Goal: Use online tool/utility: Use online tool/utility

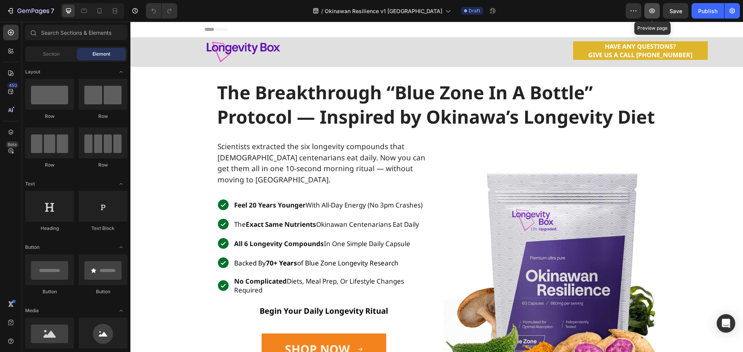
click at [651, 10] on icon "button" at bounding box center [652, 11] width 8 height 8
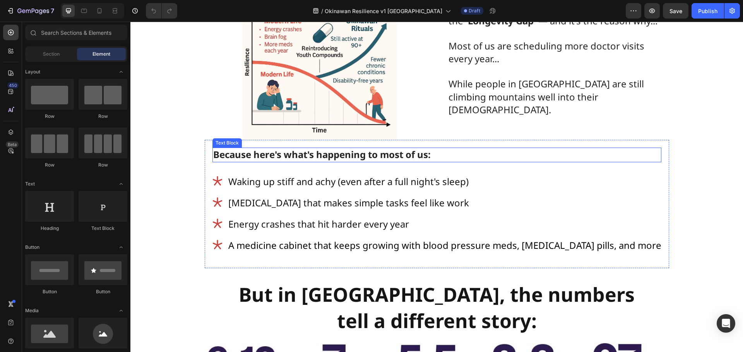
scroll to position [774, 0]
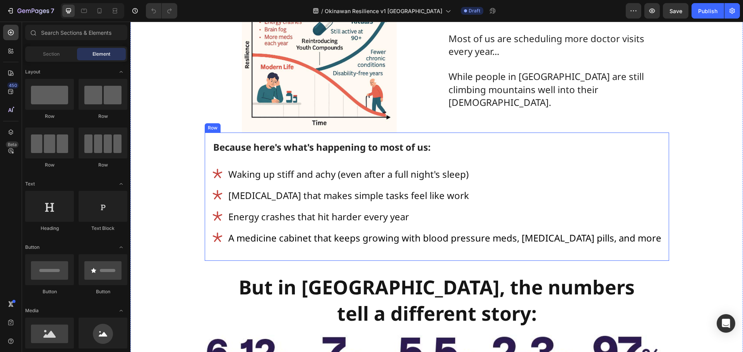
click at [374, 249] on div "Because here's what's happening to most of us: Text Block Waking up stiff and a…" at bounding box center [437, 197] width 464 height 128
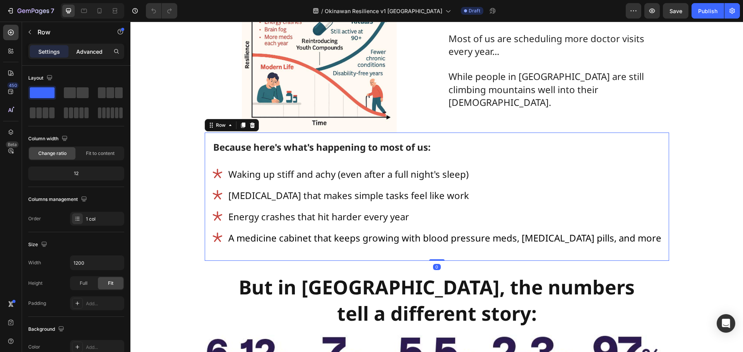
click at [85, 50] on p "Advanced" at bounding box center [89, 52] width 26 height 8
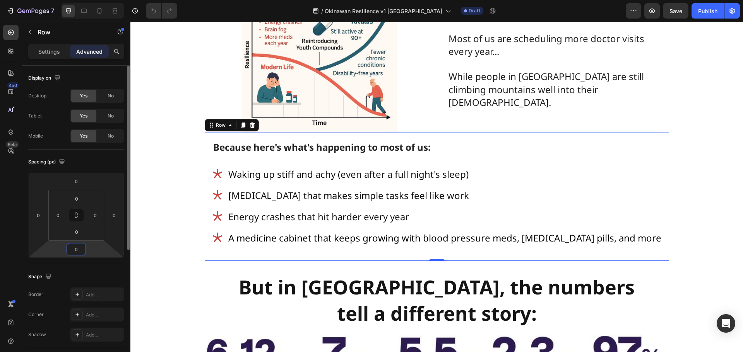
click at [80, 252] on input "0" at bounding box center [75, 250] width 15 height 12
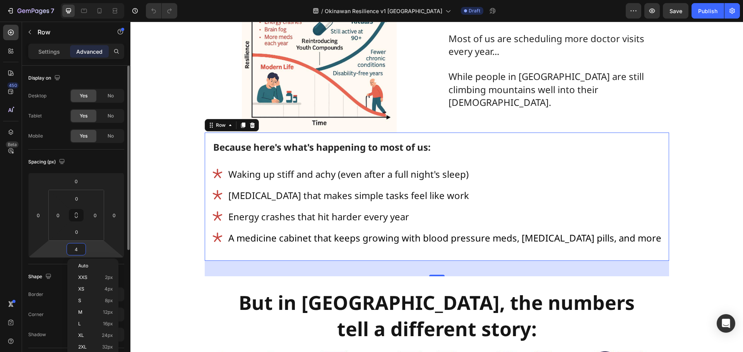
type input "40"
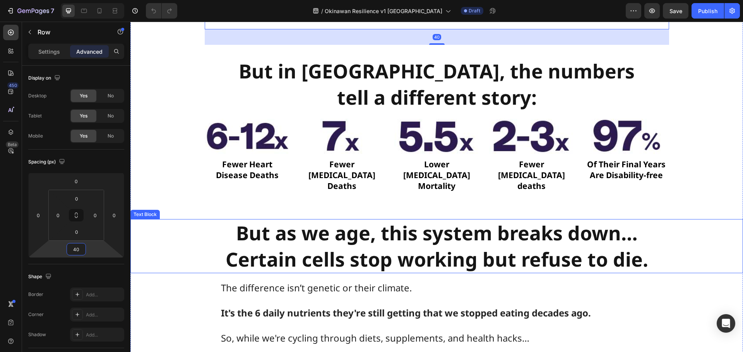
scroll to position [1006, 0]
click at [373, 224] on strong "But as we age, this system breaks down…" at bounding box center [437, 233] width 402 height 26
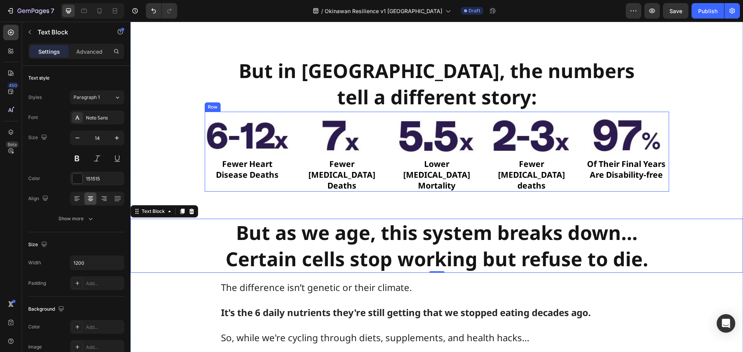
click at [290, 178] on div "Image Fewer Heart Disease Deaths Text Block Image Fewer [MEDICAL_DATA] Deaths T…" at bounding box center [437, 152] width 464 height 80
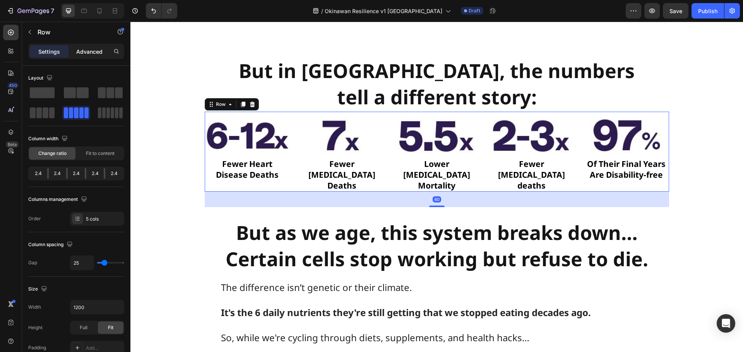
click at [89, 52] on p "Advanced" at bounding box center [89, 52] width 26 height 8
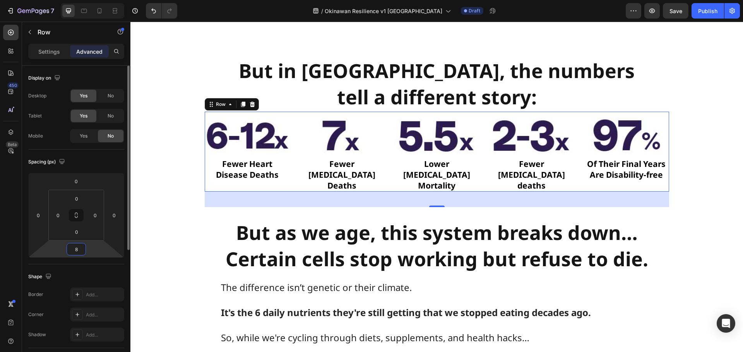
type input "80"
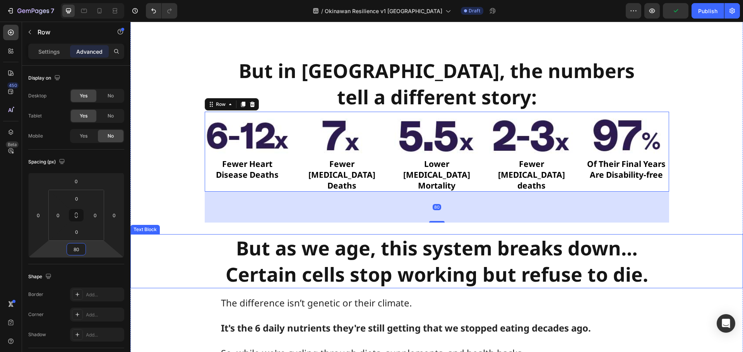
click at [162, 268] on div "But as we age, this system breaks down… Certain cells stop working but refuse t…" at bounding box center [436, 261] width 612 height 54
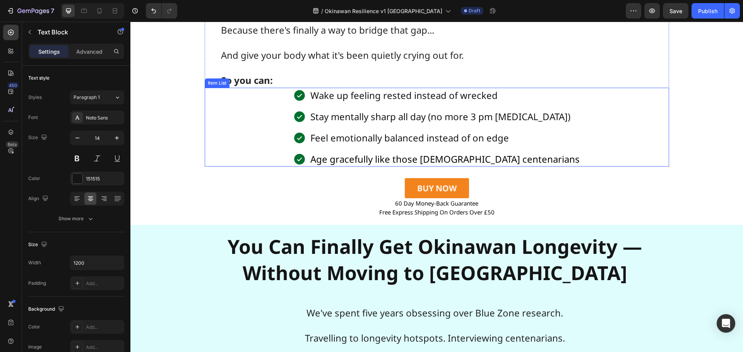
scroll to position [1547, 0]
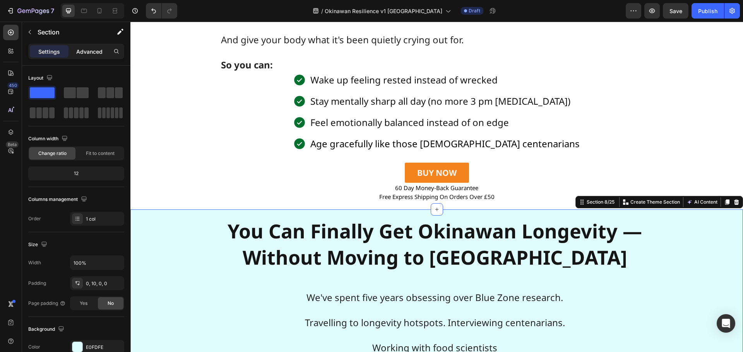
click at [90, 51] on p "Advanced" at bounding box center [89, 52] width 26 height 8
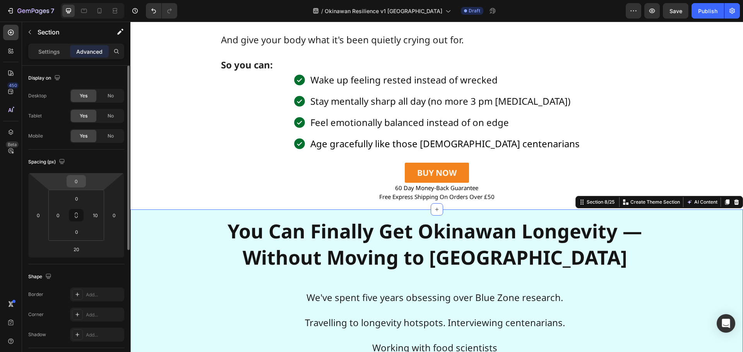
click at [77, 186] on input "0" at bounding box center [75, 182] width 15 height 12
type input "20"
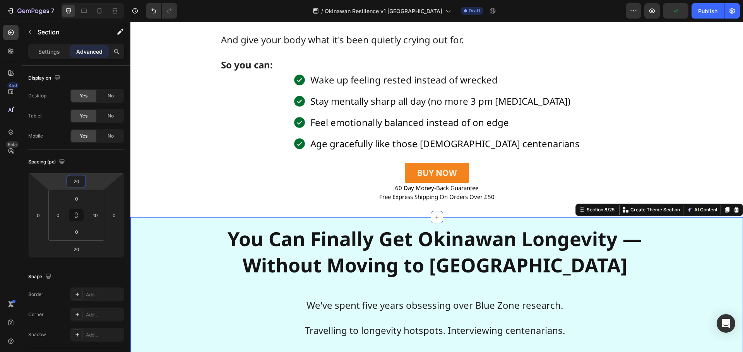
click at [207, 299] on p "We've spent five years obsessing over Blue Zone research." at bounding box center [435, 305] width 514 height 13
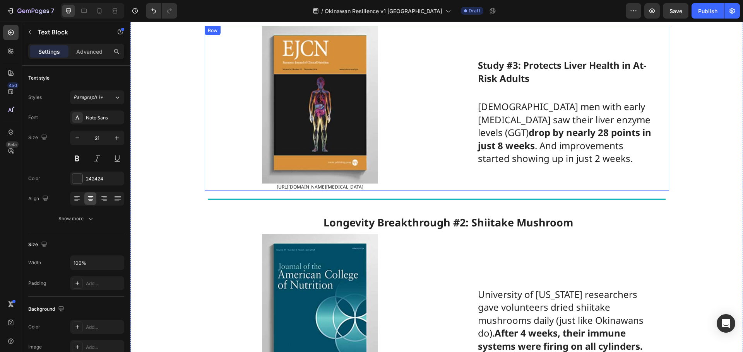
scroll to position [2824, 0]
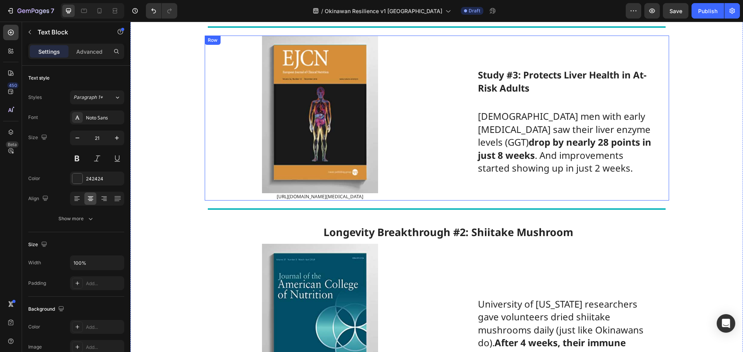
click at [456, 104] on div "Study #3: Protects Liver Health in At-Risk Adults Text Block Japanese men with …" at bounding box center [553, 118] width 231 height 165
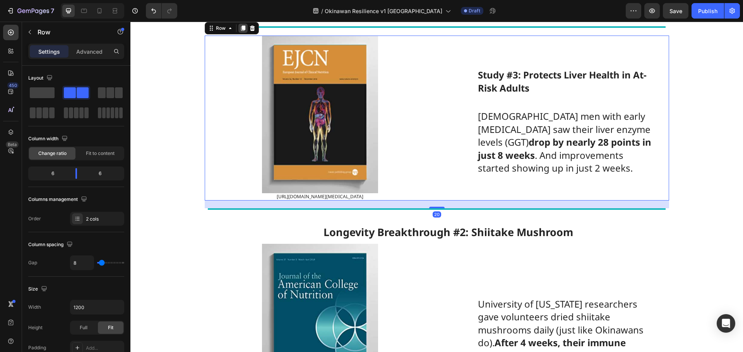
click at [241, 31] on icon at bounding box center [243, 28] width 4 height 5
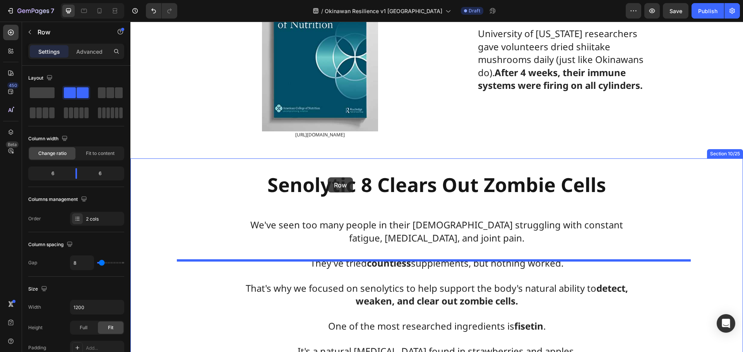
scroll to position [3278, 0]
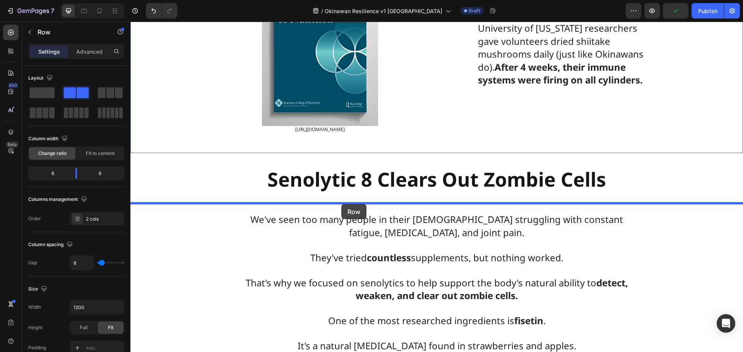
drag, startPoint x: 215, startPoint y: 42, endPoint x: 357, endPoint y: 194, distance: 207.4
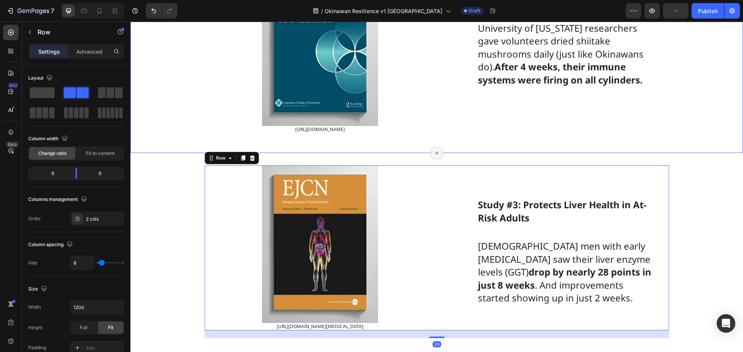
scroll to position [2945, 0]
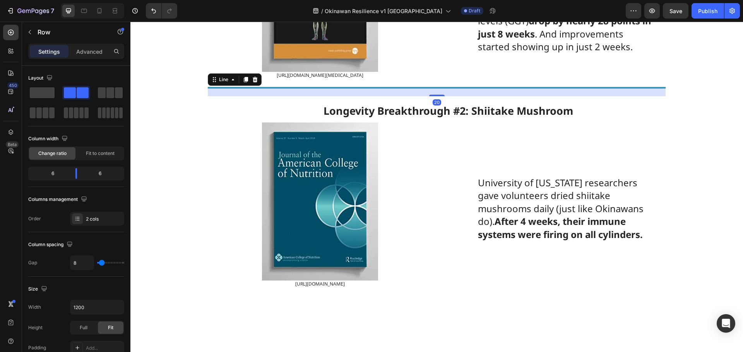
click at [287, 89] on div at bounding box center [437, 88] width 458 height 2
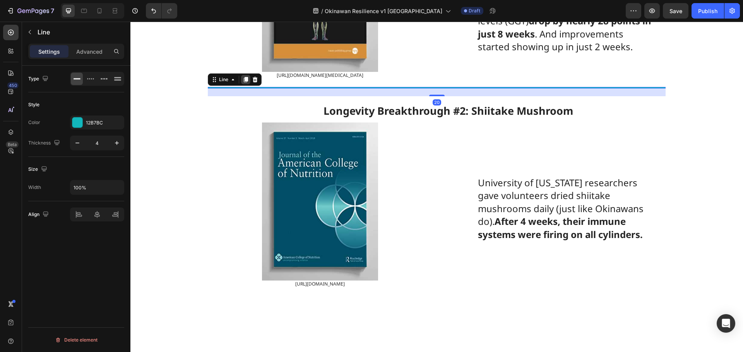
click at [244, 83] on icon at bounding box center [246, 80] width 6 height 6
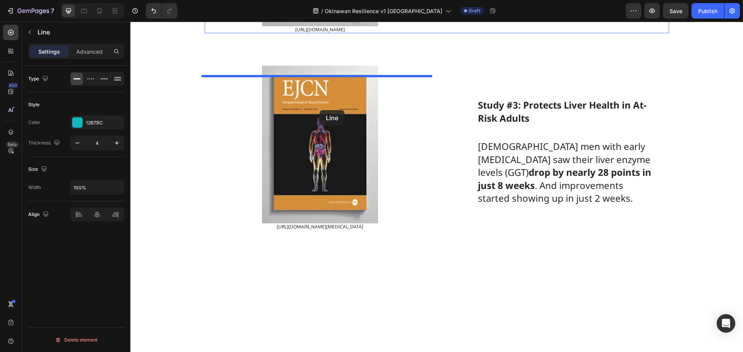
scroll to position [3105, 0]
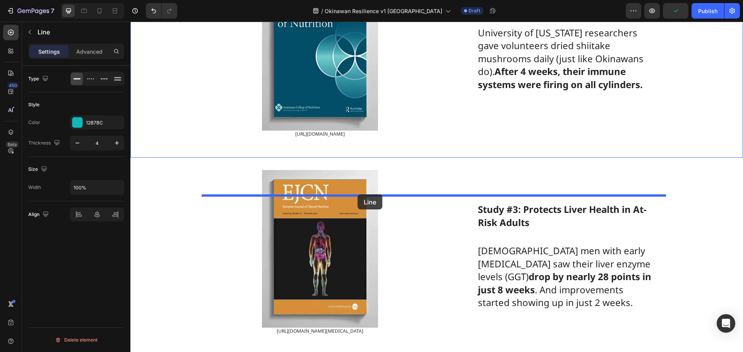
drag, startPoint x: 219, startPoint y: 140, endPoint x: 357, endPoint y: 195, distance: 149.1
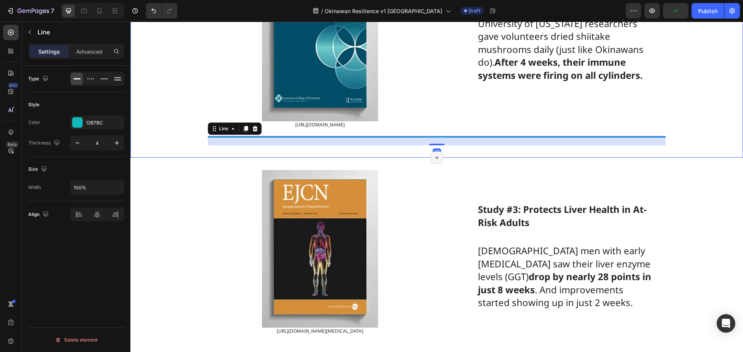
scroll to position [3095, 0]
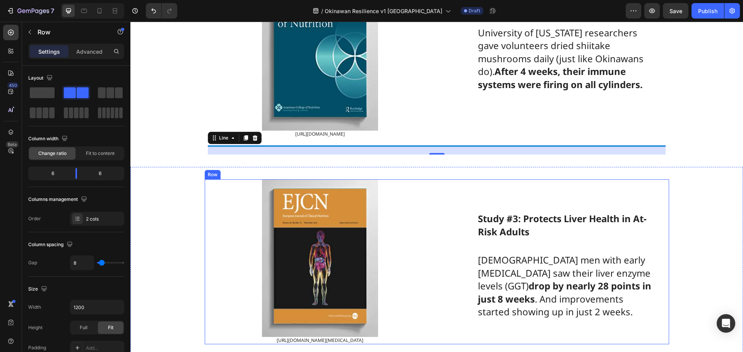
click at [467, 237] on div "Study #3: Protects Liver Health in At-Risk Adults Text Block Japanese men with …" at bounding box center [553, 261] width 231 height 165
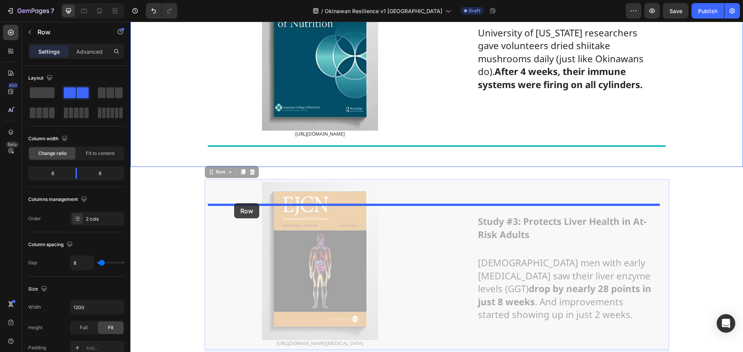
drag, startPoint x: 215, startPoint y: 224, endPoint x: 234, endPoint y: 203, distance: 28.2
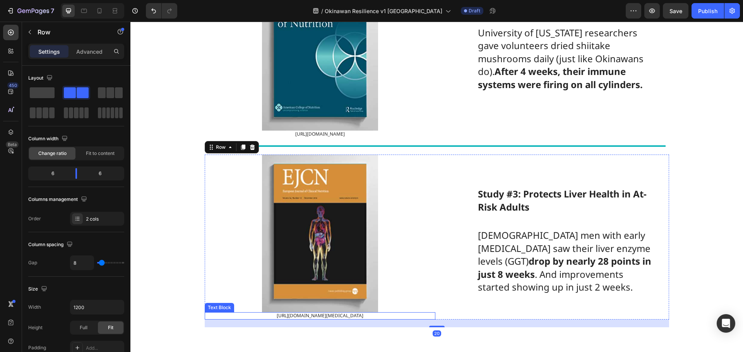
scroll to position [3250, 0]
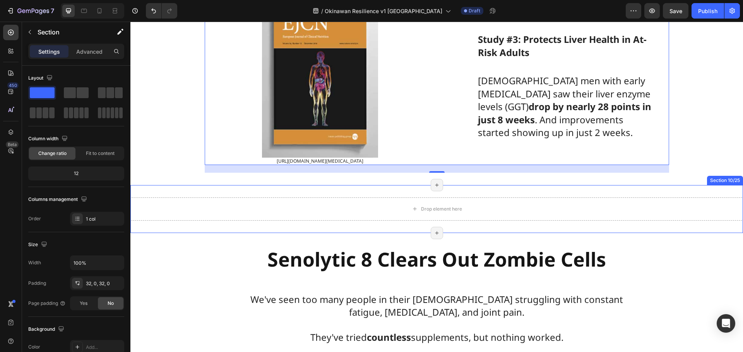
click at [219, 233] on div "Drop element here Section 10/25 Page has reached Shopify’s 25 section-limit Pag…" at bounding box center [436, 209] width 612 height 48
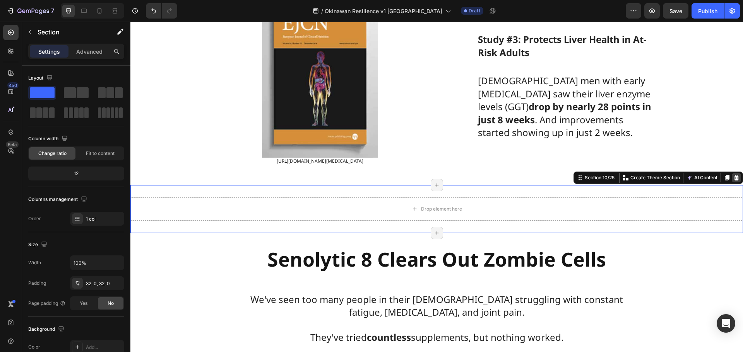
click at [733, 181] on icon at bounding box center [736, 178] width 6 height 6
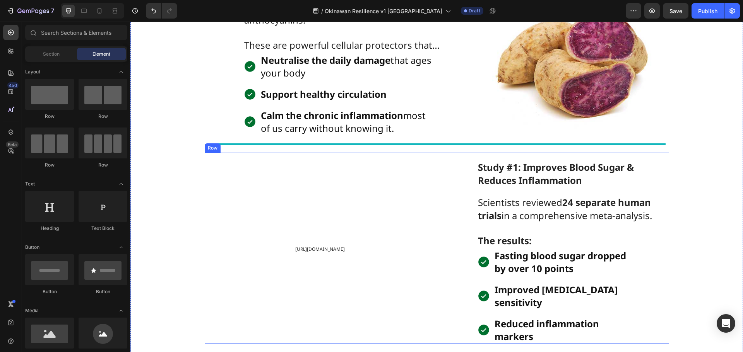
scroll to position [2206, 0]
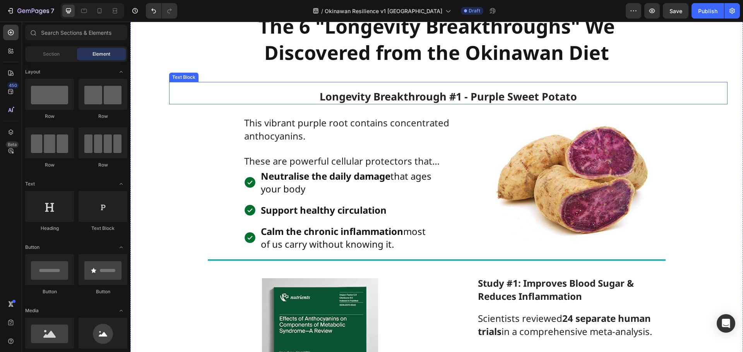
click at [415, 93] on strong "Longevity Breakthrough #1 - Purple Sweet Potato" at bounding box center [448, 96] width 257 height 14
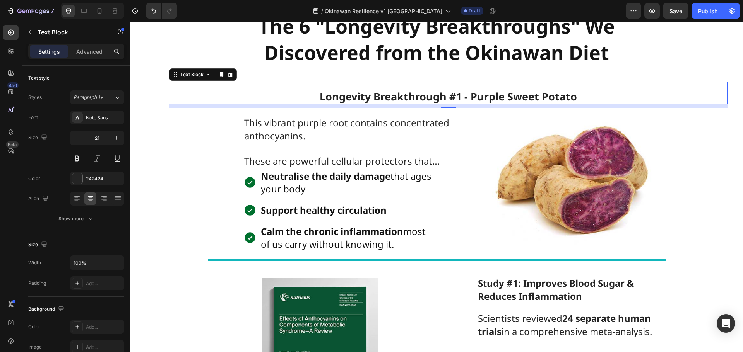
click at [415, 93] on strong "Longevity Breakthrough #1 - Purple Sweet Potato" at bounding box center [448, 96] width 257 height 14
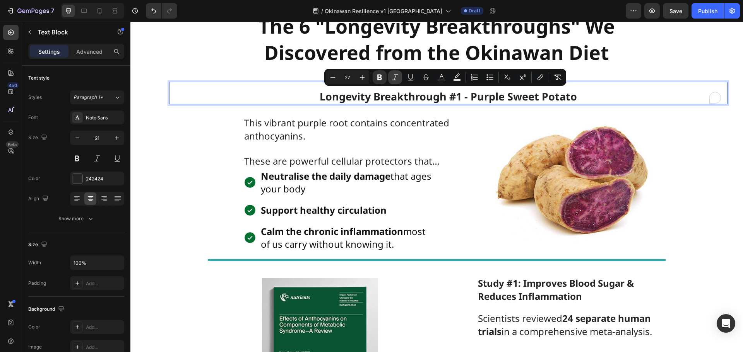
click at [395, 73] on icon "Editor contextual toolbar" at bounding box center [395, 77] width 8 height 8
click at [362, 77] on icon "Editor contextual toolbar" at bounding box center [362, 77] width 5 height 5
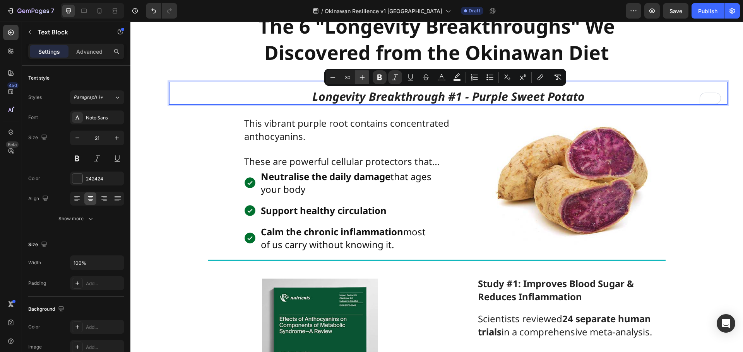
type input "31"
click at [443, 77] on icon "Editor contextual toolbar" at bounding box center [441, 77] width 8 height 8
type input "242424"
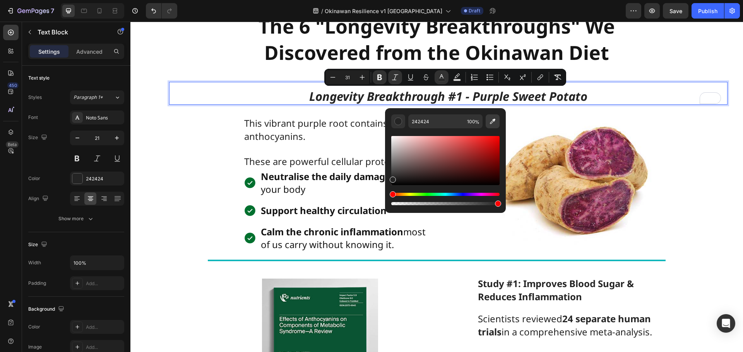
click at [490, 123] on icon "Editor contextual toolbar" at bounding box center [492, 121] width 5 height 5
type input "6D2040"
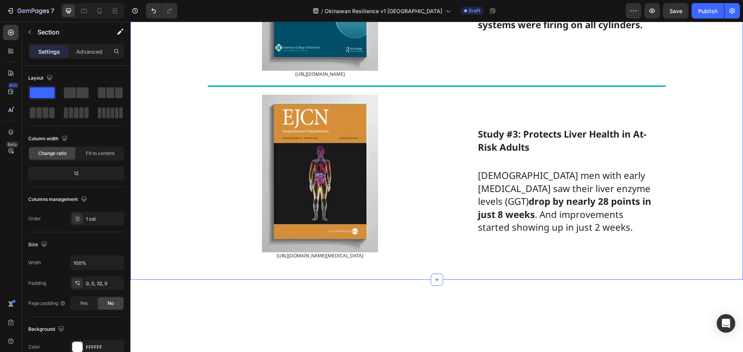
scroll to position [3134, 0]
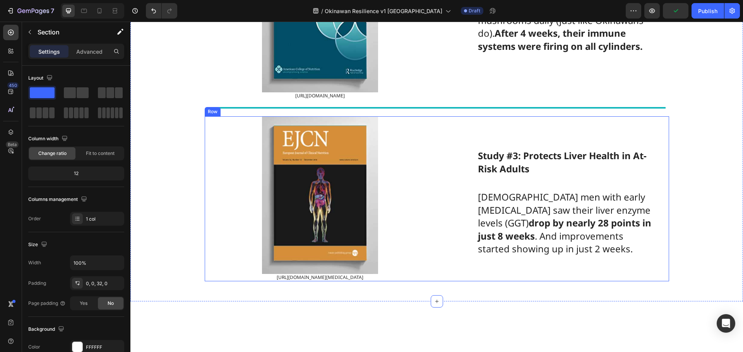
click at [454, 183] on div "Study #3: Protects Liver Health in At-Risk Adults Text Block Japanese men with …" at bounding box center [553, 198] width 231 height 165
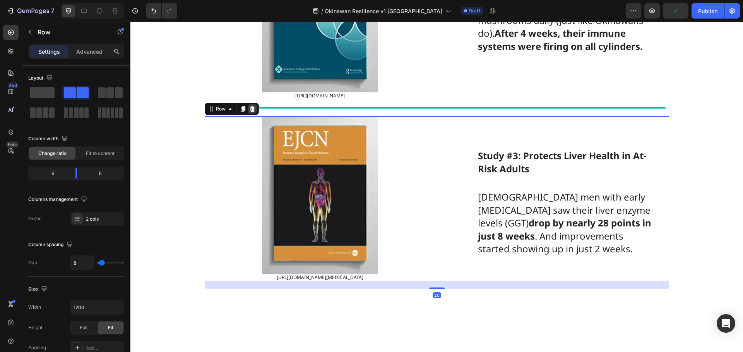
click at [249, 112] on icon at bounding box center [251, 108] width 5 height 5
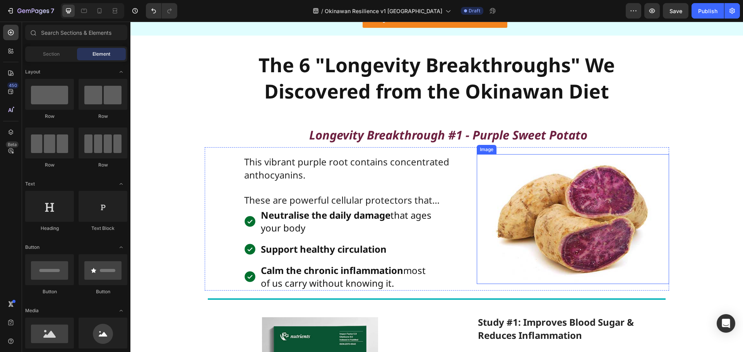
scroll to position [2090, 0]
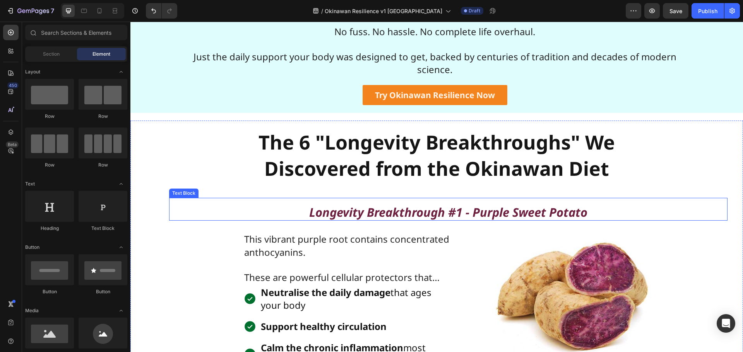
click at [501, 213] on strong "Longevity Breakthrough #1 - Purple Sweet Potato" at bounding box center [448, 212] width 278 height 16
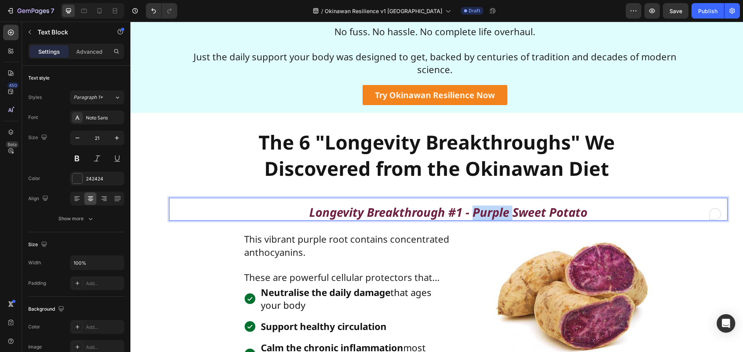
click at [501, 213] on strong "Longevity Breakthrough #1 - Purple Sweet Potato" at bounding box center [448, 212] width 278 height 16
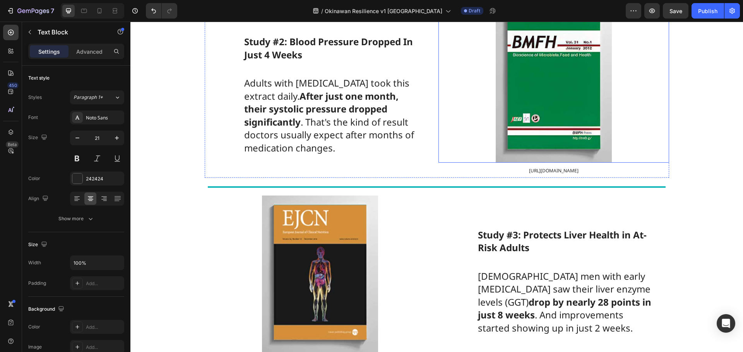
scroll to position [2902, 0]
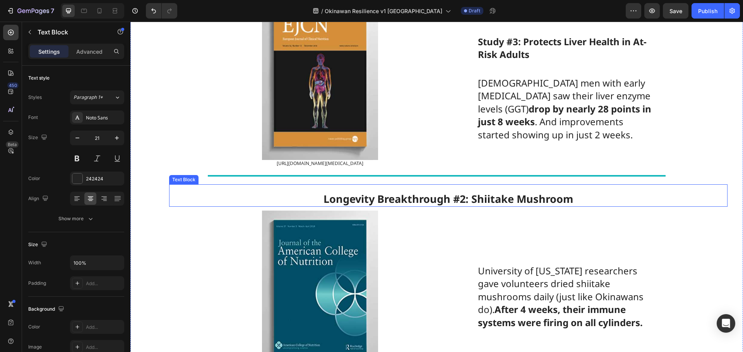
click at [484, 206] on strong "Longevity Breakthrough #2: Shiitake Mushroom" at bounding box center [447, 199] width 249 height 14
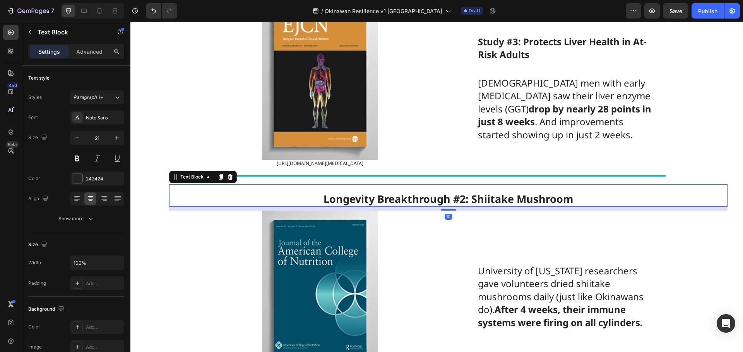
click at [484, 206] on strong "Longevity Breakthrough #2: Shiitake Mushroom" at bounding box center [447, 199] width 249 height 14
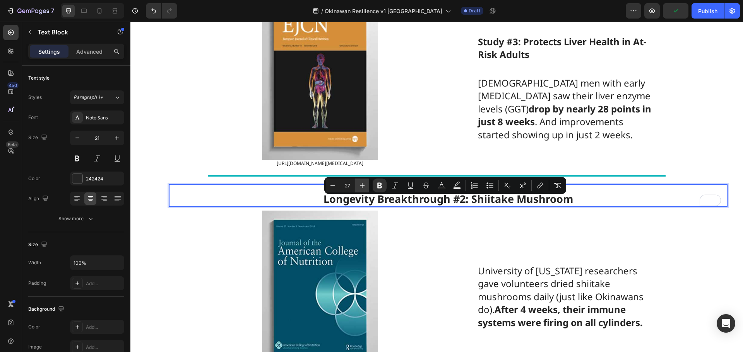
click at [367, 189] on button "Plus" at bounding box center [362, 186] width 14 height 14
type input "31"
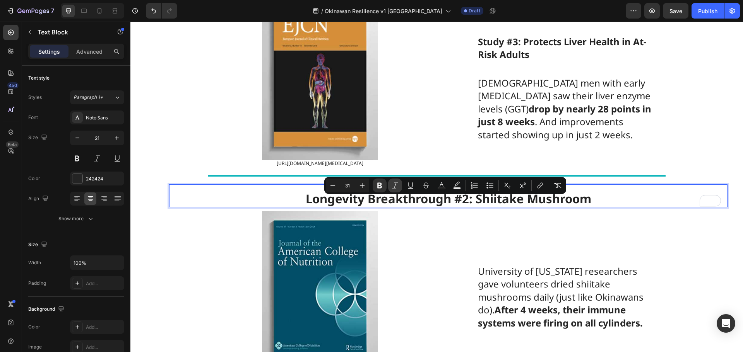
click at [393, 183] on icon "Editor contextual toolbar" at bounding box center [395, 186] width 8 height 8
click at [439, 186] on icon "Editor contextual toolbar" at bounding box center [441, 186] width 8 height 8
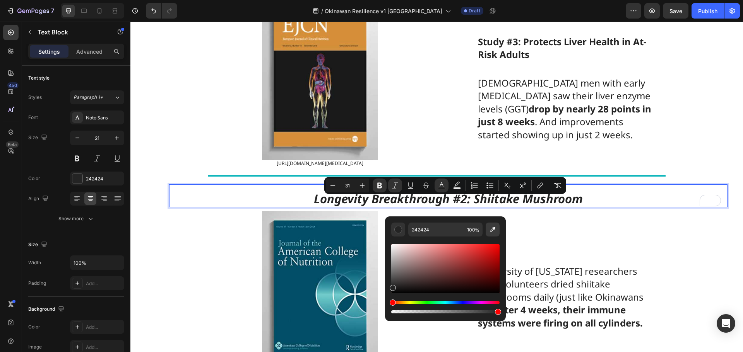
click at [493, 227] on icon "Editor contextual toolbar" at bounding box center [493, 230] width 8 height 8
click at [556, 248] on div "University of [US_STATE] researchers gave volunteers dried shiitake mushrooms d…" at bounding box center [553, 293] width 231 height 165
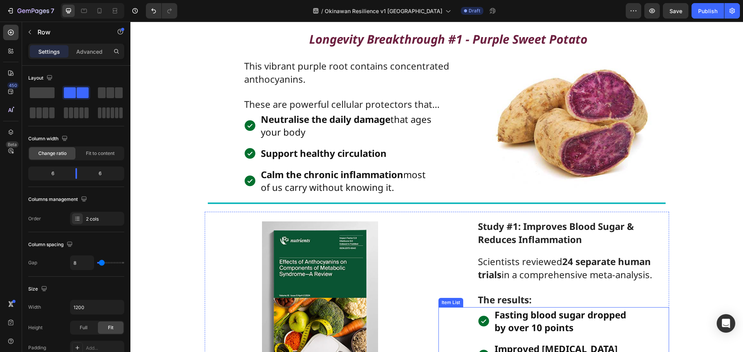
scroll to position [2244, 0]
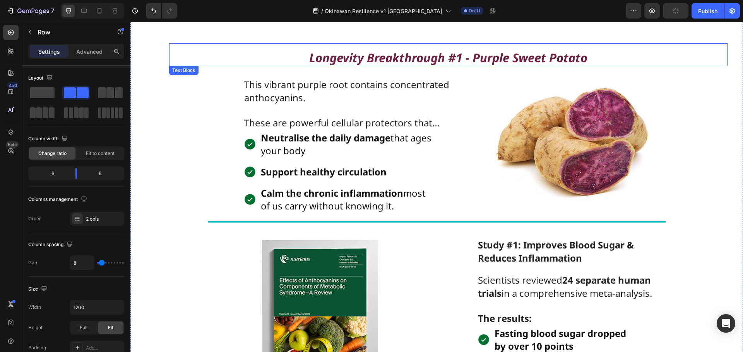
click at [472, 59] on strong "Longevity Breakthrough #1 - Purple Sweet Potato" at bounding box center [448, 58] width 278 height 16
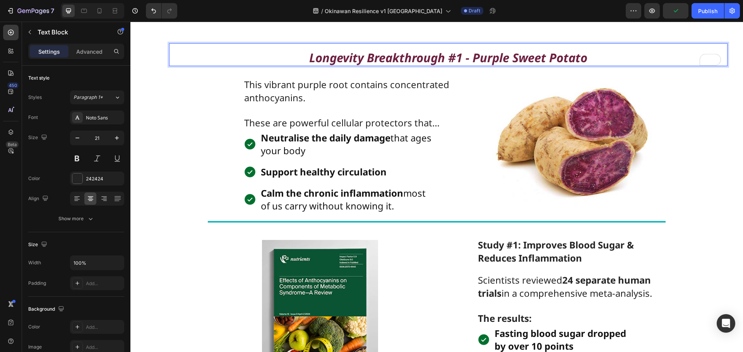
click at [433, 55] on strong "Longevity Breakthrough #1 - Purple Sweet Potato" at bounding box center [448, 58] width 278 height 16
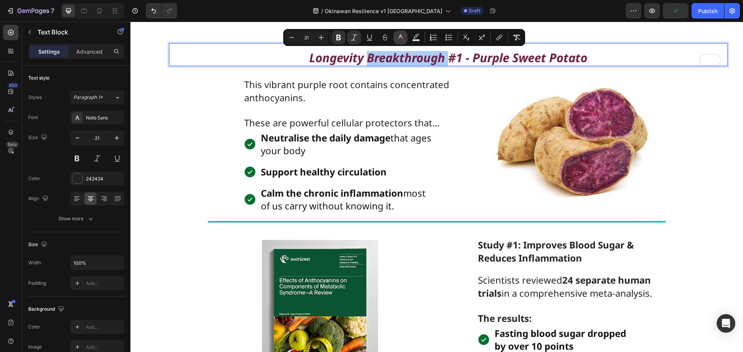
click at [396, 39] on icon "Editor contextual toolbar" at bounding box center [400, 38] width 8 height 8
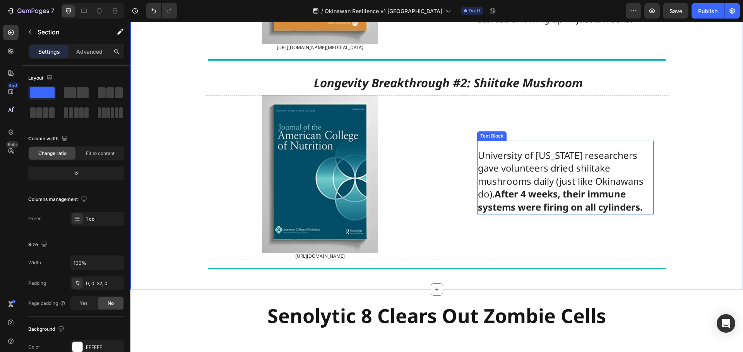
scroll to position [2941, 0]
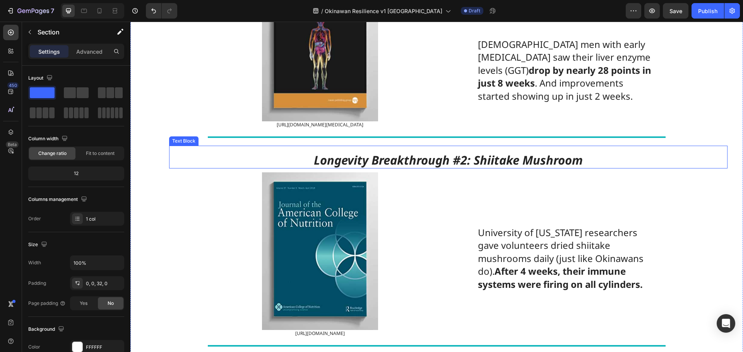
click at [487, 168] on strong "Longevity Breakthrough #2: Shiitake Mushroom" at bounding box center [448, 160] width 269 height 16
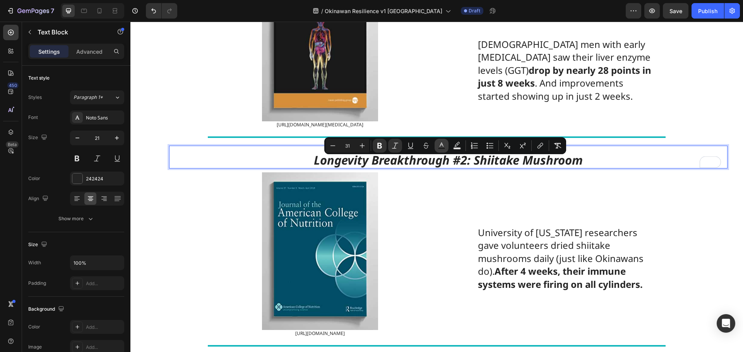
click at [439, 145] on icon "Editor contextual toolbar" at bounding box center [441, 146] width 8 height 8
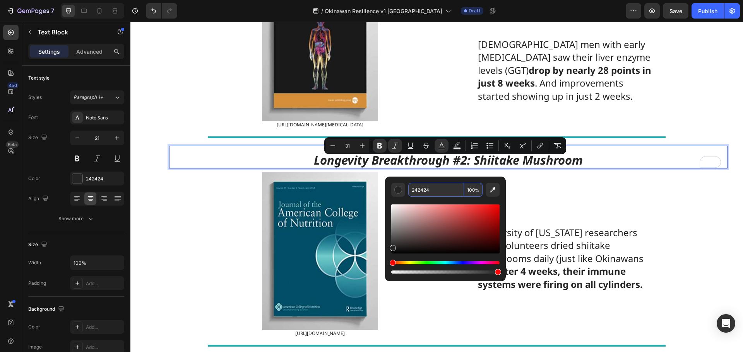
click at [431, 191] on input "242424" at bounding box center [436, 190] width 56 height 14
paste input "6D2040"
type input "6D2040"
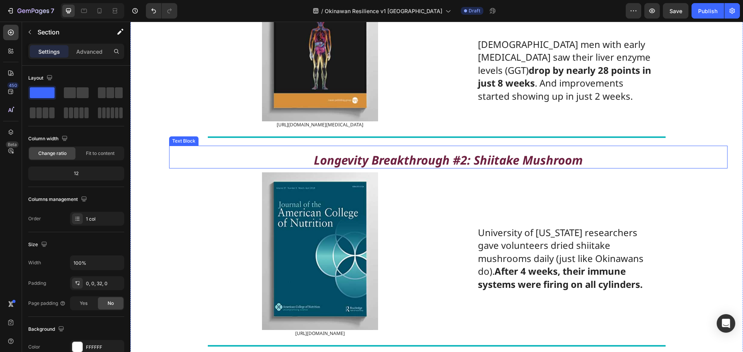
click at [457, 166] on strong "Longevity Breakthrough #2: Shiitake Mushroom" at bounding box center [448, 160] width 269 height 16
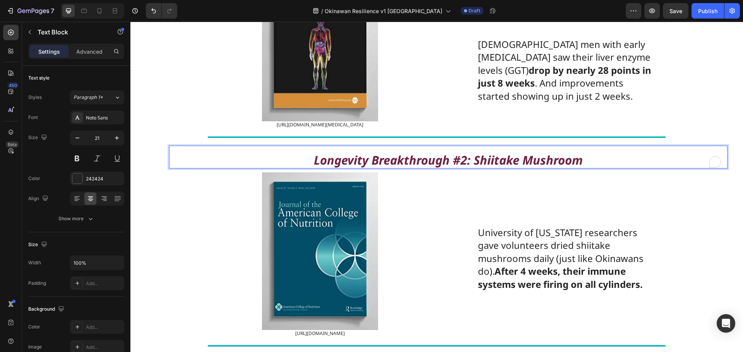
click at [460, 166] on strong "Longevity Breakthrough #2: Shiitake Mushroom" at bounding box center [448, 160] width 269 height 16
